Goal: Complete application form

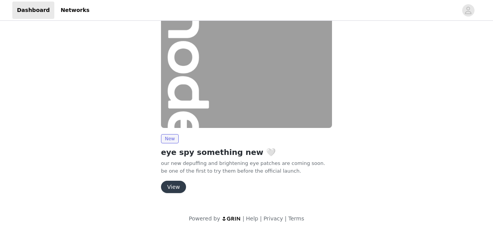
click at [176, 184] on button "View" at bounding box center [173, 187] width 25 height 12
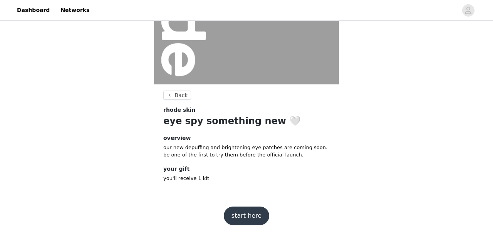
scroll to position [125, 0]
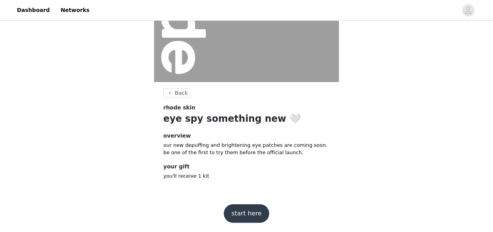
click at [244, 206] on button "start here" at bounding box center [246, 213] width 45 height 18
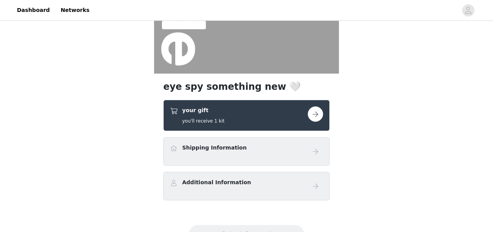
scroll to position [135, 0]
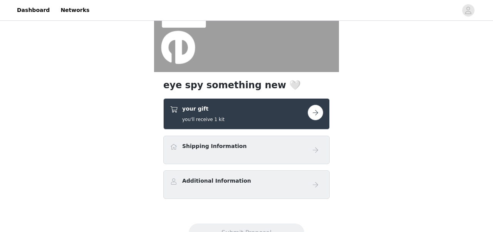
click at [243, 151] on div "Shipping Information" at bounding box center [239, 147] width 138 height 11
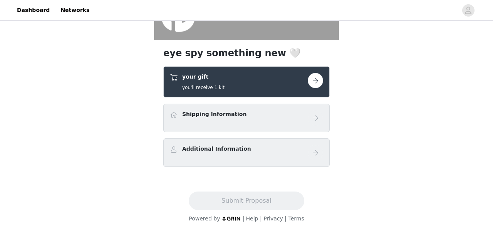
click at [195, 115] on h4 "Shipping Information" at bounding box center [214, 114] width 64 height 8
click at [209, 75] on h4 "your gift" at bounding box center [203, 77] width 42 height 8
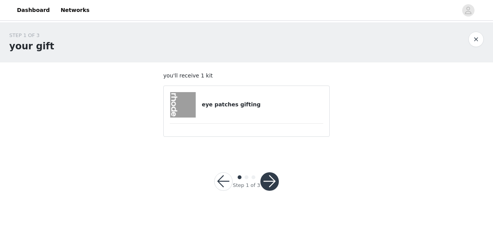
click at [272, 184] on button "button" at bounding box center [269, 181] width 18 height 18
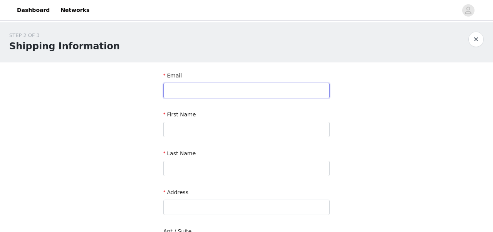
click at [263, 94] on input "text" at bounding box center [246, 90] width 166 height 15
type input "[PERSON_NAME][EMAIL_ADDRESS][DOMAIN_NAME]"
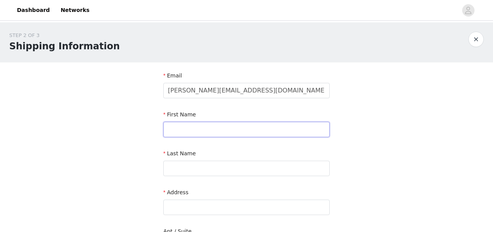
click at [224, 129] on input "text" at bounding box center [246, 129] width 166 height 15
type input "Tetiana"
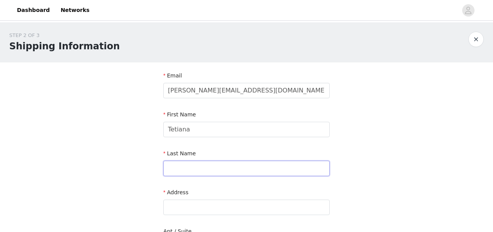
click at [211, 166] on input "text" at bounding box center [246, 168] width 166 height 15
type input "s"
type input "[PERSON_NAME]"
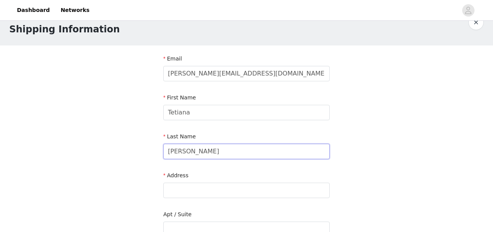
scroll to position [34, 0]
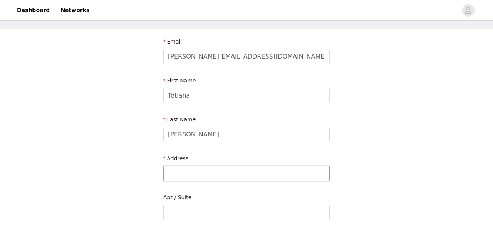
click at [187, 174] on input "text" at bounding box center [246, 173] width 166 height 15
paste input ""[PERSON_NAME] EB [PERSON_NAME] Vista T1- 303 [GEOGRAPHIC_DATA], [GEOGRAPHIC_DA…"
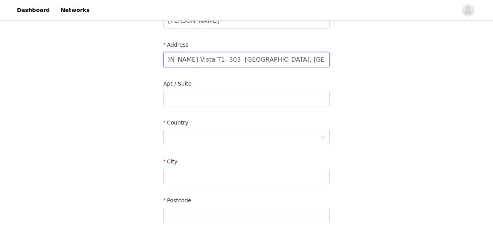
scroll to position [154, 0]
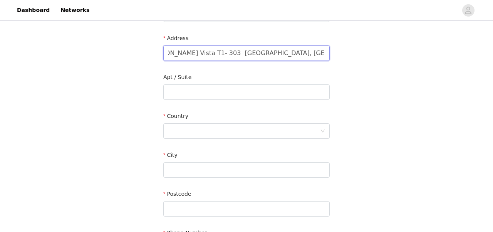
drag, startPoint x: 212, startPoint y: 52, endPoint x: 198, endPoint y: 54, distance: 14.4
click at [198, 54] on input ""[PERSON_NAME] EB [PERSON_NAME] Vista T1- 303 [GEOGRAPHIC_DATA], [GEOGRAPHIC_DA…" at bounding box center [246, 52] width 166 height 15
type input ""[PERSON_NAME] EB [PERSON_NAME] Vista T1- 303 [GEOGRAPHIC_DATA], [GEOGRAPHIC_DA…"
click at [193, 173] on input "text" at bounding box center [246, 169] width 166 height 15
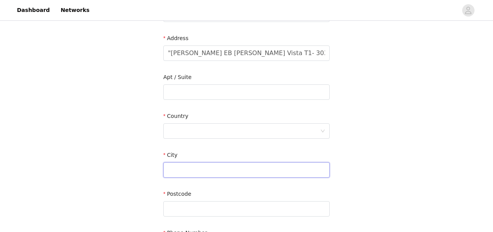
paste input "[GEOGRAPHIC_DATA]"
type input "[GEOGRAPHIC_DATA]"
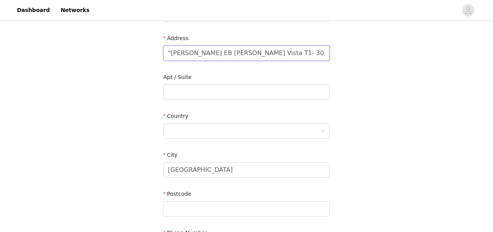
drag, startPoint x: 281, startPoint y: 52, endPoint x: 259, endPoint y: 52, distance: 22.3
click at [259, 52] on input ""[PERSON_NAME] EB [PERSON_NAME] Vista T1- 303 [GEOGRAPHIC_DATA], [GEOGRAPHIC_DA…" at bounding box center [246, 52] width 166 height 15
click at [202, 207] on input "text" at bounding box center [246, 208] width 166 height 15
paste input "T1- 303"
type input "T1- 303"
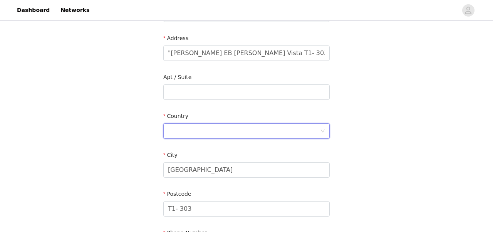
click at [202, 129] on div at bounding box center [244, 131] width 152 height 15
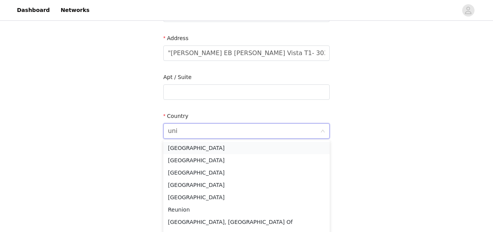
type input "unit"
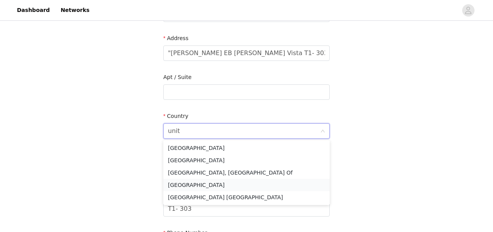
click at [187, 182] on li "[GEOGRAPHIC_DATA]" at bounding box center [246, 185] width 166 height 12
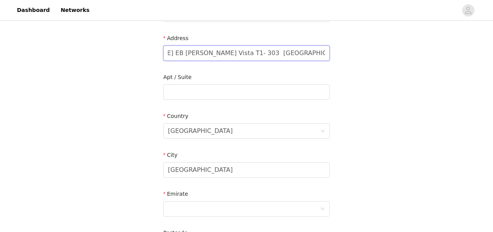
scroll to position [0, 87]
drag, startPoint x: 284, startPoint y: 54, endPoint x: 276, endPoint y: 52, distance: 7.5
click at [275, 54] on input ""[PERSON_NAME] EB [PERSON_NAME] Vista T1- 303 [GEOGRAPHIC_DATA], [GEOGRAPHIC_DA…" at bounding box center [246, 52] width 166 height 15
drag, startPoint x: 279, startPoint y: 54, endPoint x: 307, endPoint y: 53, distance: 27.7
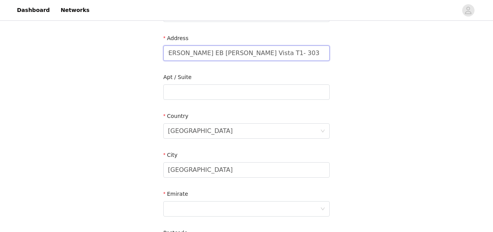
click at [306, 54] on input ""[PERSON_NAME] EB [PERSON_NAME] Vista T1- 303 971508012881"" at bounding box center [246, 52] width 166 height 15
drag, startPoint x: 321, startPoint y: 54, endPoint x: 279, endPoint y: 53, distance: 42.7
click at [279, 53] on input ""[PERSON_NAME] EB [PERSON_NAME] Vista T1- 303 971508012881"" at bounding box center [246, 52] width 166 height 15
drag, startPoint x: 273, startPoint y: 54, endPoint x: 353, endPoint y: 54, distance: 79.3
click at [353, 55] on div "STEP 2 OF 3 Shipping Information Email [PERSON_NAME][EMAIL_ADDRESS][DOMAIN_NAME…" at bounding box center [246, 91] width 493 height 447
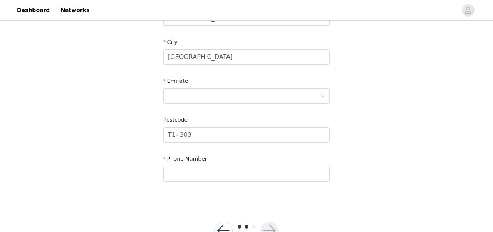
scroll to position [267, 0]
type input ""[PERSON_NAME] EB [PERSON_NAME] Vista T1- 303"
click at [174, 172] on input "text" at bounding box center [246, 173] width 166 height 15
paste input "971508012881"
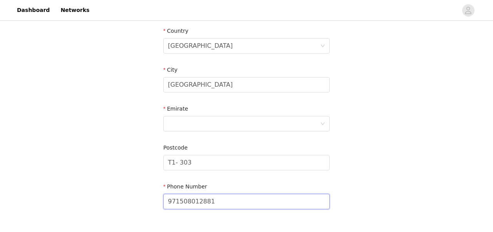
scroll to position [237, 0]
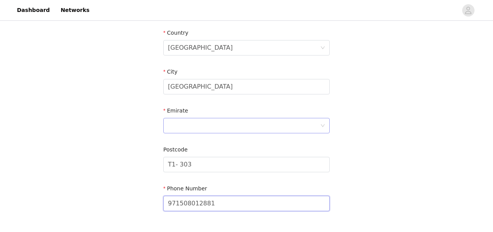
type input "971508012881"
click at [183, 120] on div at bounding box center [244, 125] width 152 height 15
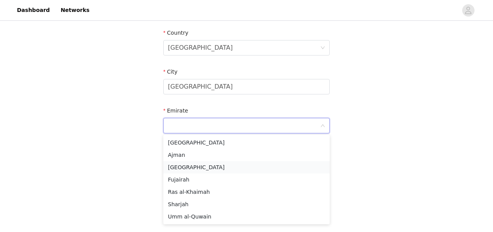
click at [176, 170] on li "[GEOGRAPHIC_DATA]" at bounding box center [246, 167] width 166 height 12
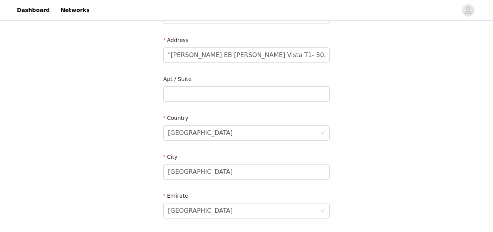
scroll to position [127, 0]
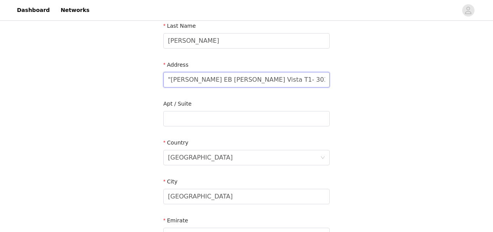
click at [171, 79] on input ""[PERSON_NAME] EB [PERSON_NAME] Vista T1- 303" at bounding box center [246, 79] width 166 height 15
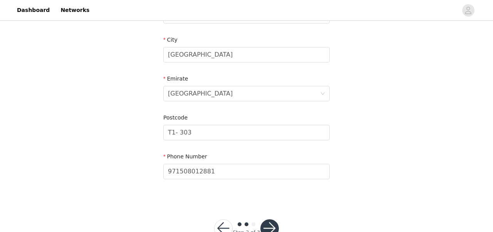
scroll to position [293, 0]
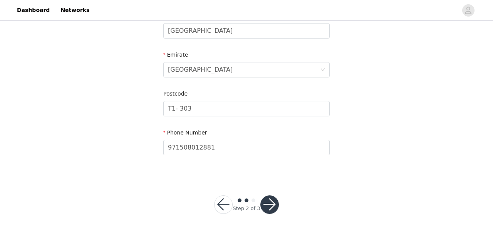
type input "[PERSON_NAME] EB [PERSON_NAME] Vista T1- 303"
click at [273, 205] on button "button" at bounding box center [269, 204] width 18 height 18
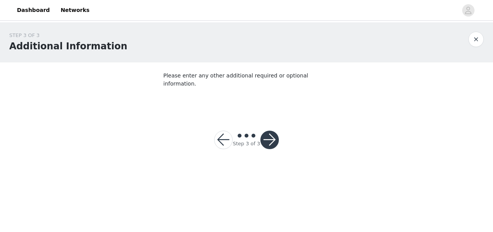
click at [273, 133] on button "button" at bounding box center [269, 139] width 18 height 18
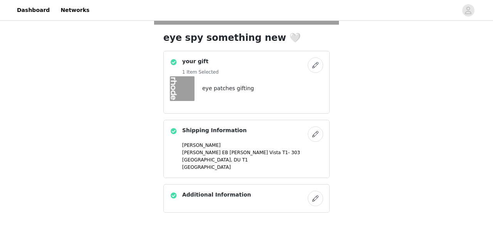
scroll to position [228, 0]
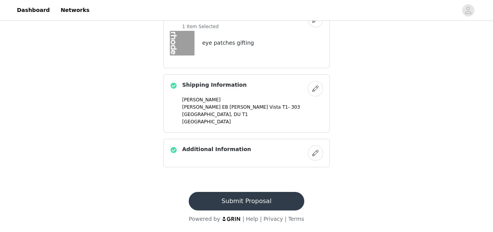
click at [259, 195] on button "Submit Proposal" at bounding box center [246, 201] width 115 height 18
